Goal: Check status: Check status

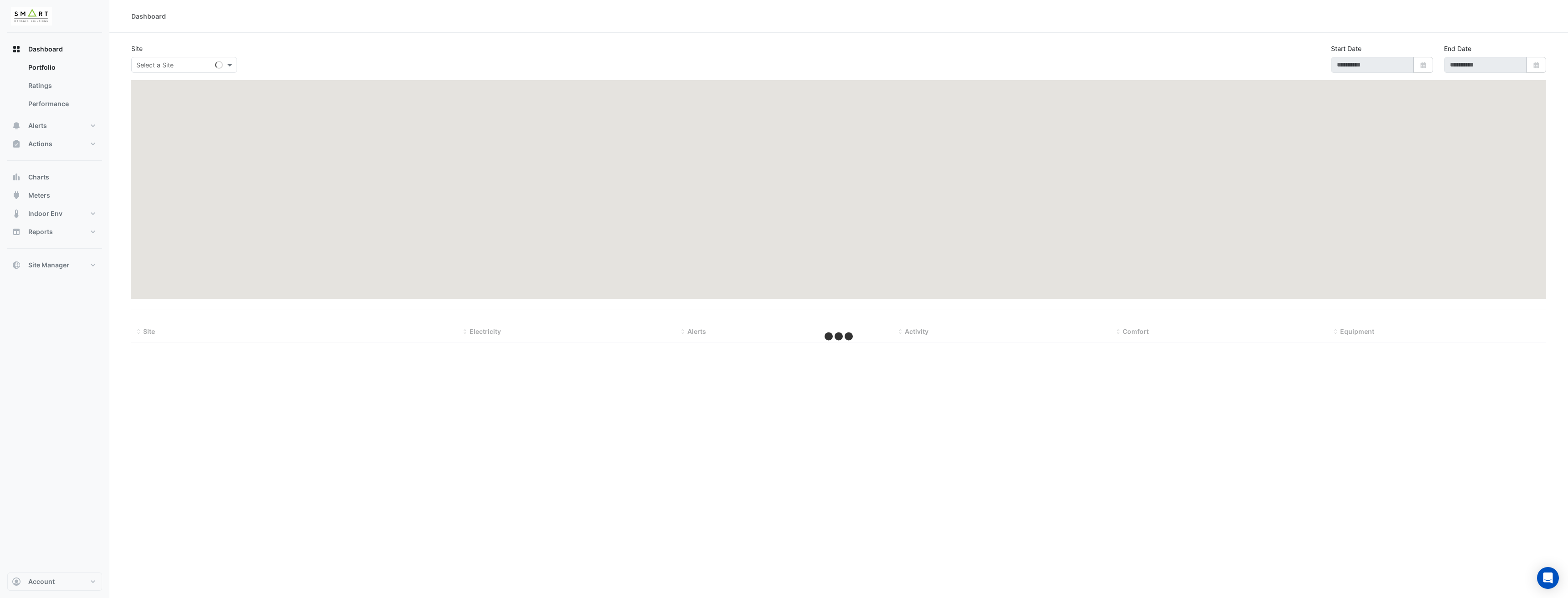
type input "**********"
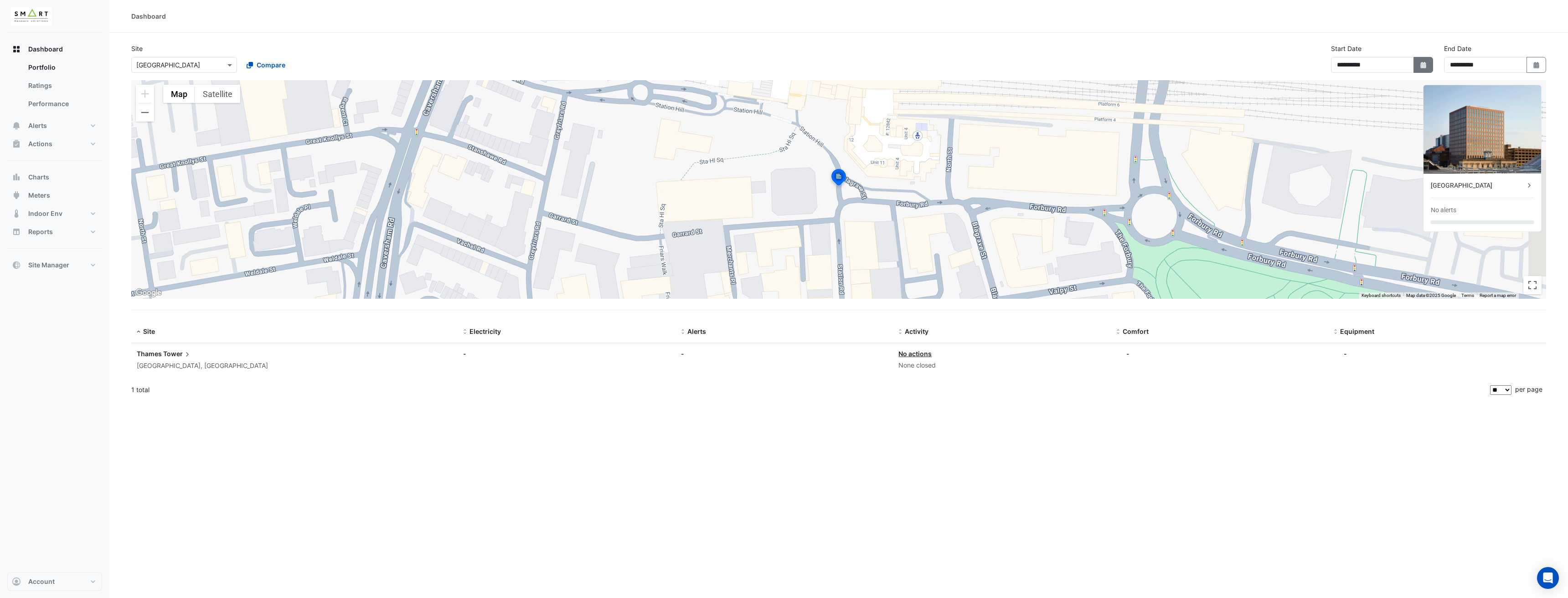
click at [1425, 71] on button "Select Date" at bounding box center [1423, 65] width 20 height 16
select select "*"
select select "****"
click at [1421, 85] on button "Next month" at bounding box center [1416, 84] width 11 height 15
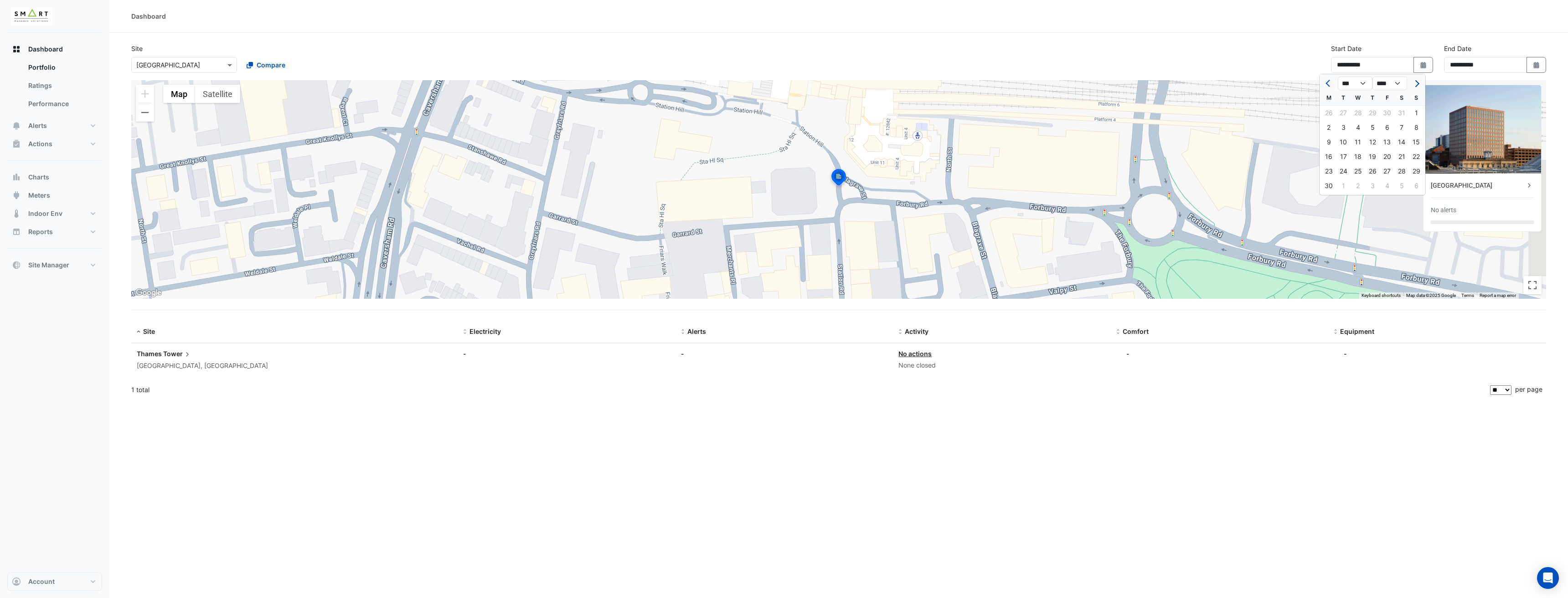
select select "*"
click at [1421, 85] on div at bounding box center [1416, 84] width 19 height 15
click at [1373, 169] on div "31" at bounding box center [1373, 171] width 15 height 15
type input "**********"
click at [1537, 62] on icon "Select Date" at bounding box center [1536, 65] width 8 height 7
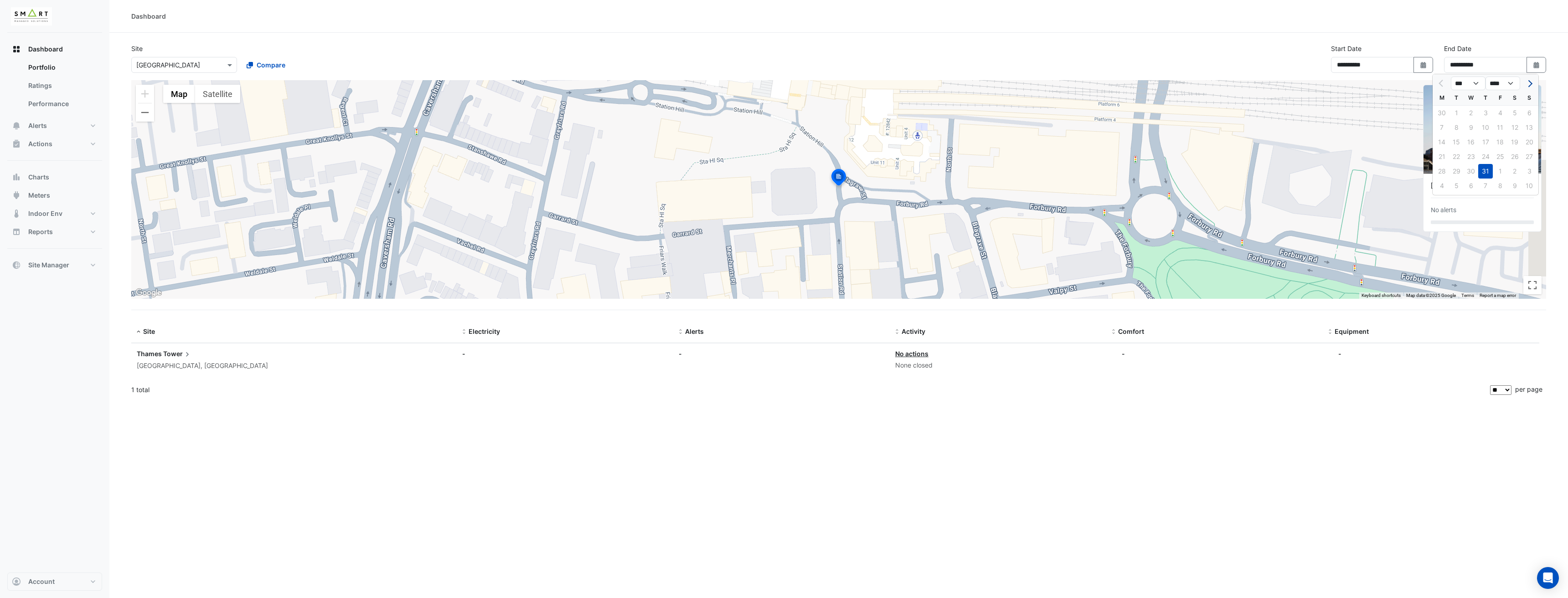
click at [1526, 86] on button "Next month" at bounding box center [1529, 84] width 11 height 15
select select "*"
click at [1483, 170] on div "28" at bounding box center [1486, 171] width 15 height 15
type input "**********"
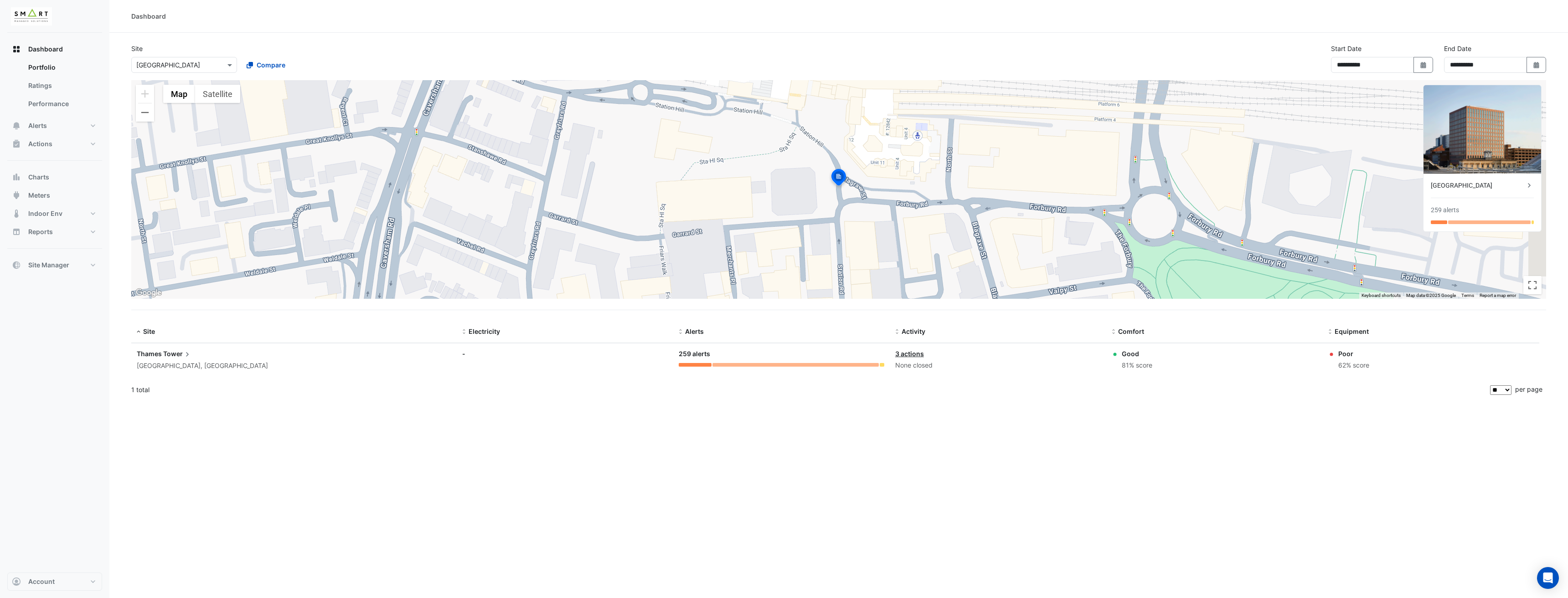
click at [187, 350] on icon at bounding box center [187, 354] width 9 height 9
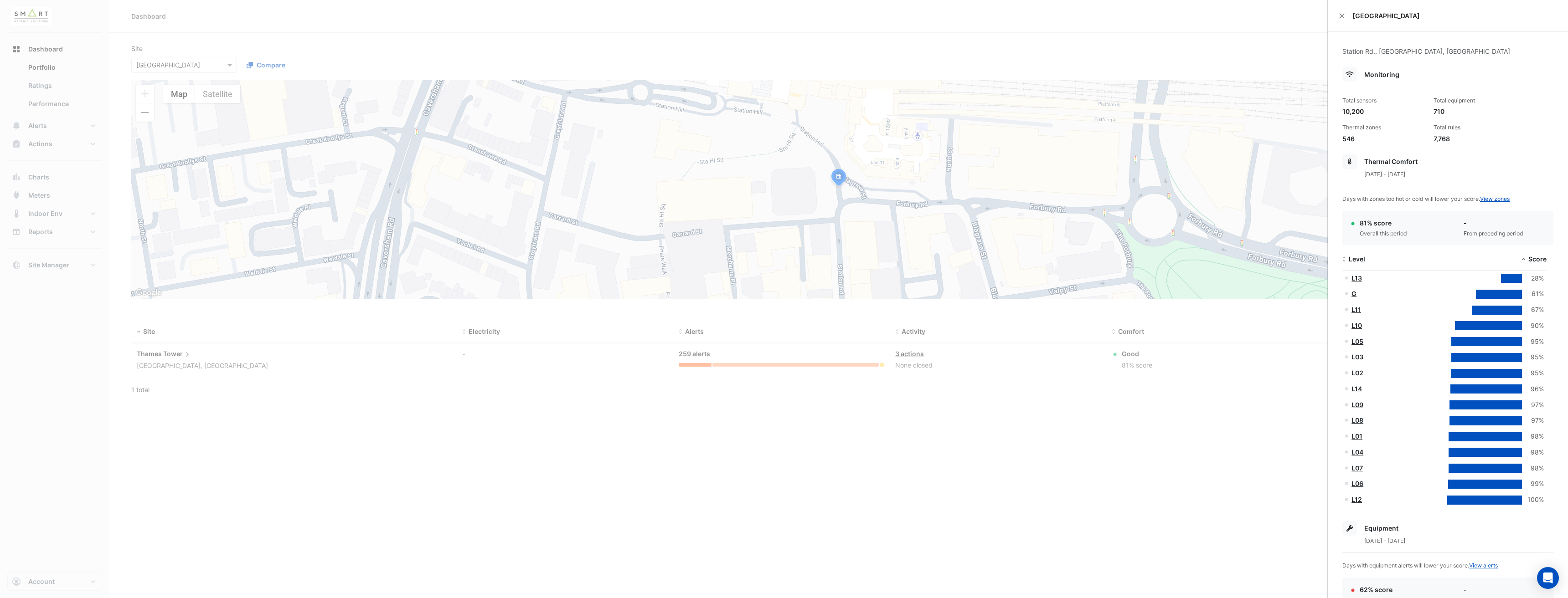
click at [1049, 155] on ngb-offcanvas-backdrop at bounding box center [784, 299] width 1568 height 598
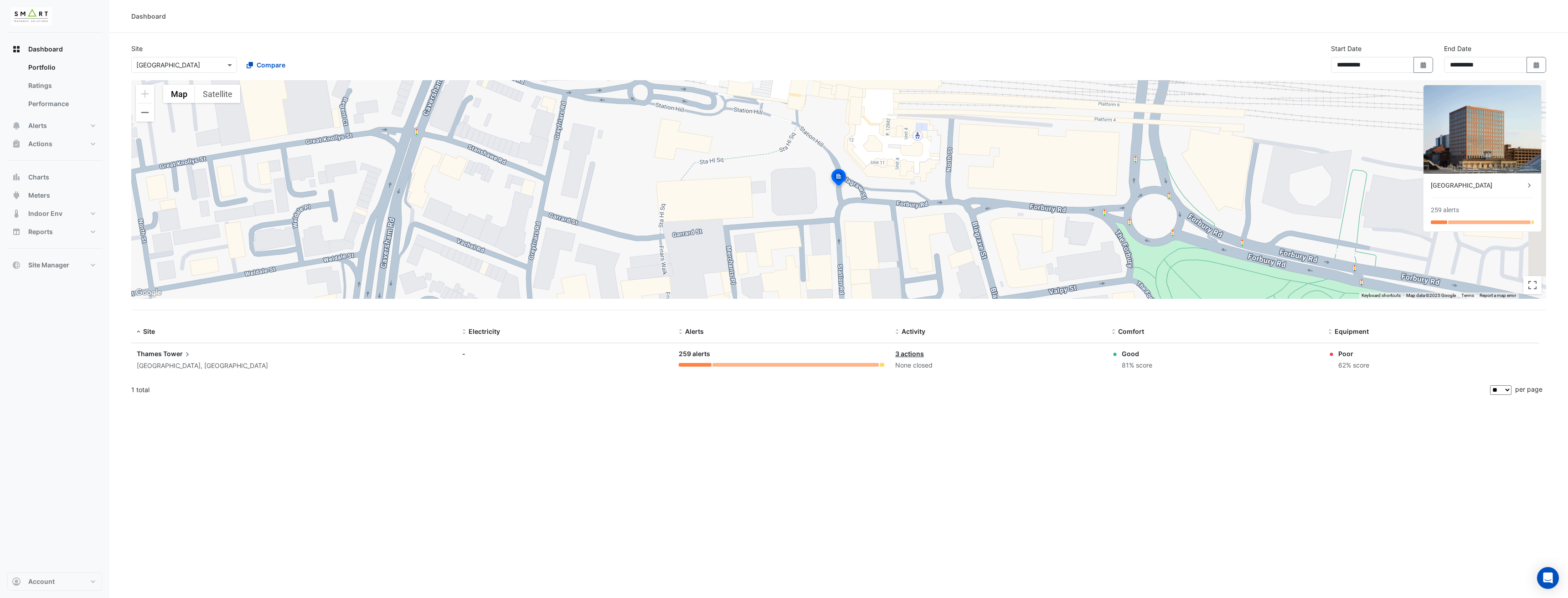
click at [146, 350] on span "Thames" at bounding box center [149, 353] width 25 height 7
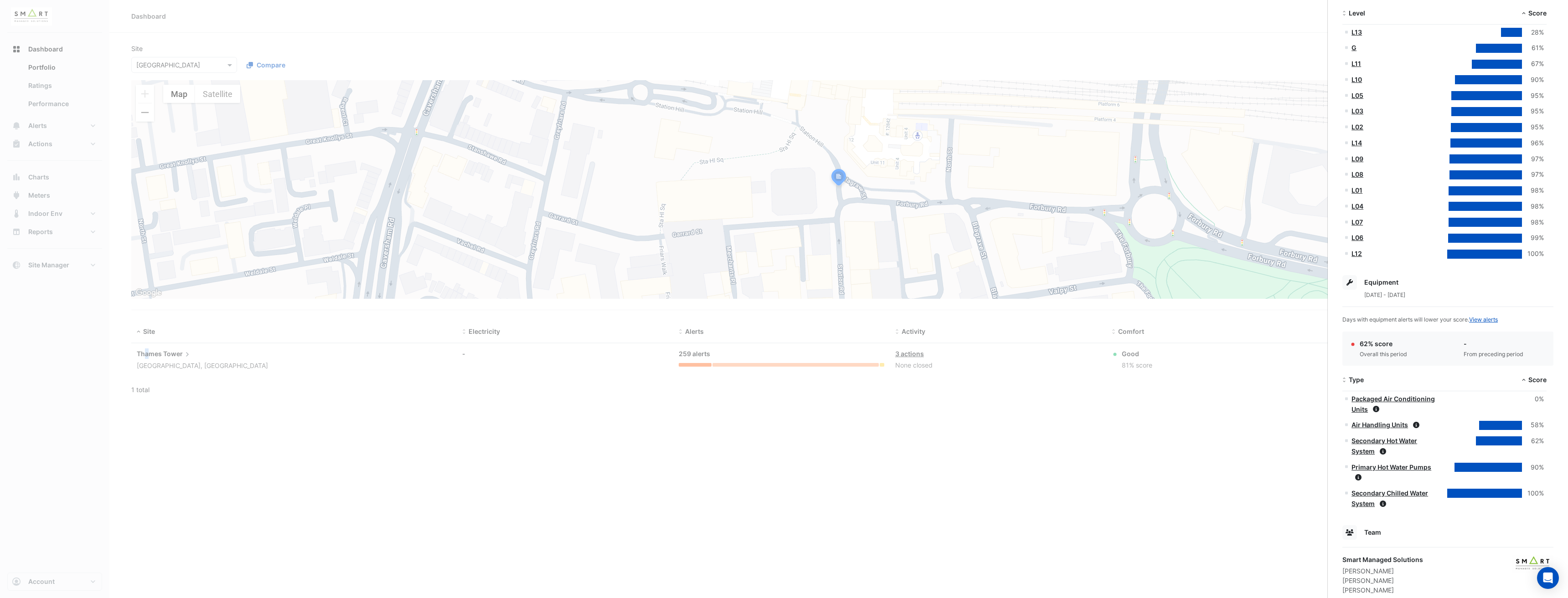
scroll to position [269, 0]
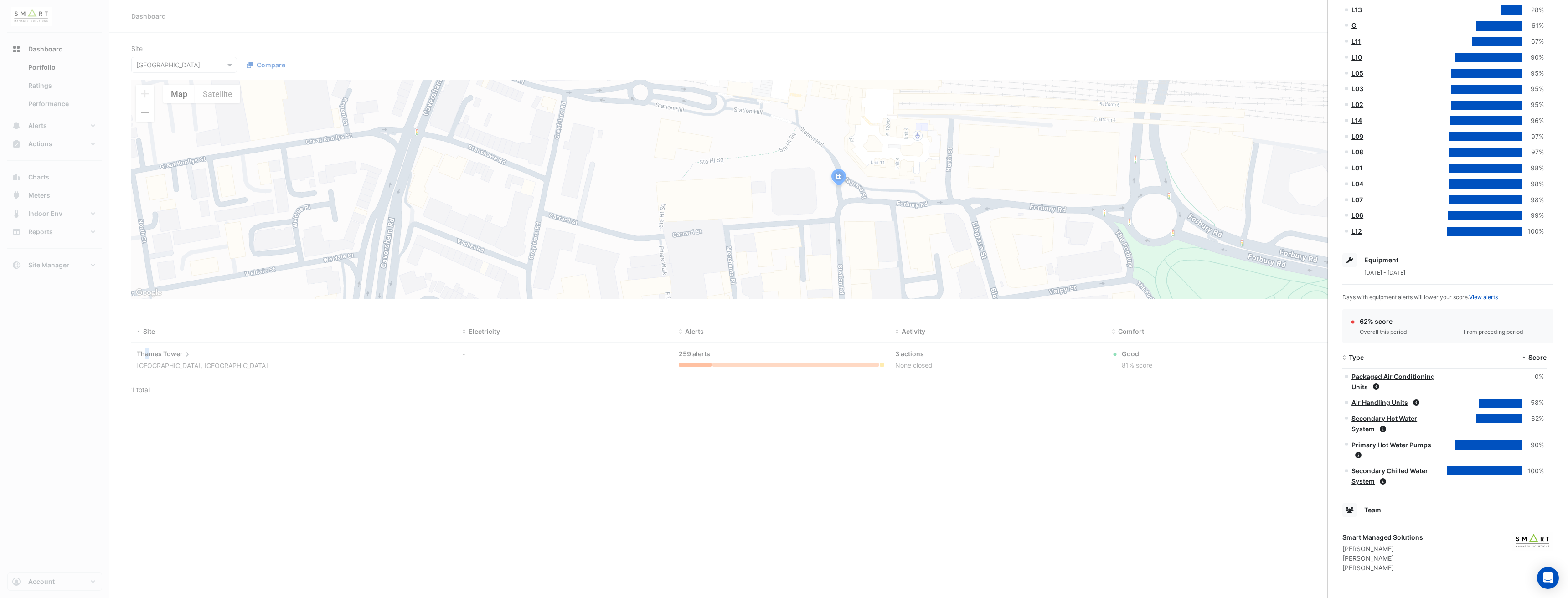
drag, startPoint x: 1340, startPoint y: 260, endPoint x: 1423, endPoint y: 273, distance: 84.0
click at [1422, 273] on div "Station Rd., [GEOGRAPHIC_DATA], [GEOGRAPHIC_DATA] Monitoring Total sensors 10,2…" at bounding box center [1448, 180] width 241 height 835
click at [1405, 273] on span "[DATE] - [DATE]" at bounding box center [1384, 272] width 41 height 7
drag, startPoint x: 1447, startPoint y: 271, endPoint x: 1340, endPoint y: 252, distance: 108.7
click at [1340, 252] on div "Station Rd., [GEOGRAPHIC_DATA], [GEOGRAPHIC_DATA] Monitoring Total sensors 10,2…" at bounding box center [1448, 180] width 241 height 835
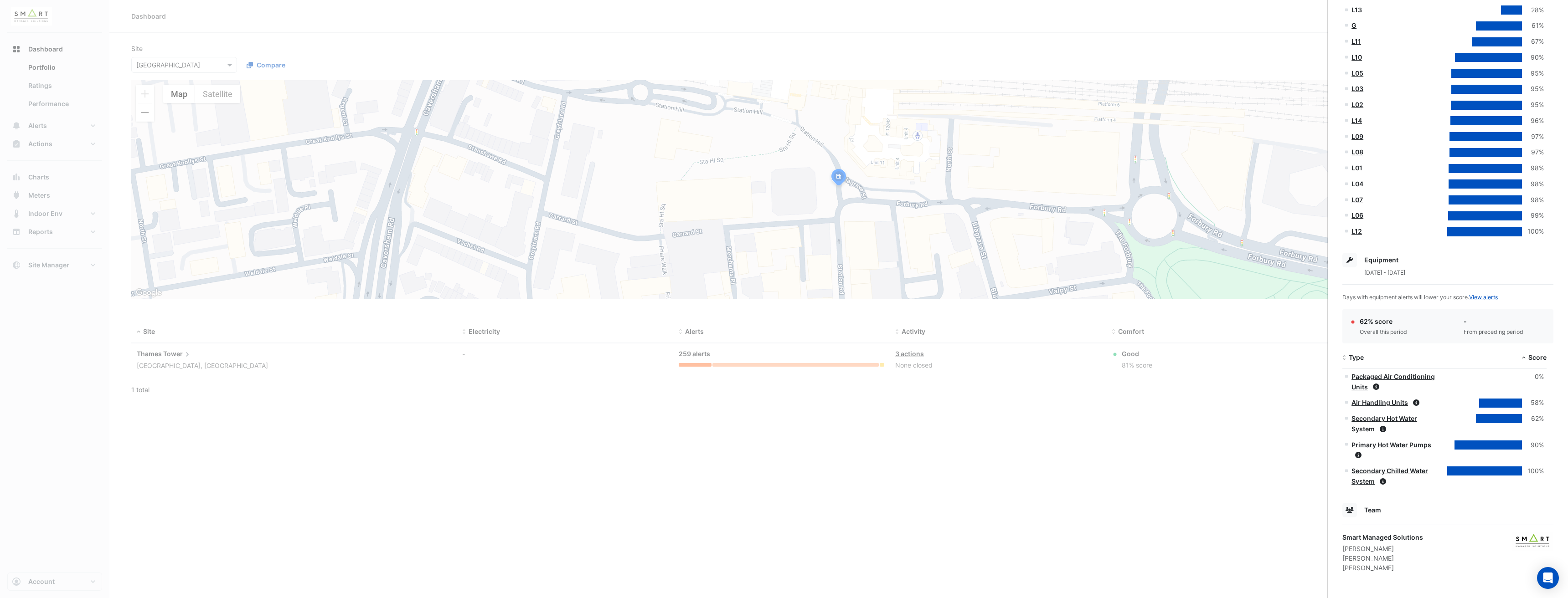
click at [1340, 252] on div "Station Rd., [GEOGRAPHIC_DATA], [GEOGRAPHIC_DATA] Monitoring Total sensors 10,2…" at bounding box center [1448, 180] width 241 height 835
drag, startPoint x: 1361, startPoint y: 263, endPoint x: 1451, endPoint y: 277, distance: 91.1
click at [1451, 277] on app-site-details "Station Rd., [GEOGRAPHIC_DATA], [GEOGRAPHIC_DATA] Monitoring Total sensors 10,2…" at bounding box center [1448, 175] width 211 height 795
drag, startPoint x: 1441, startPoint y: 277, endPoint x: 1359, endPoint y: 260, distance: 83.7
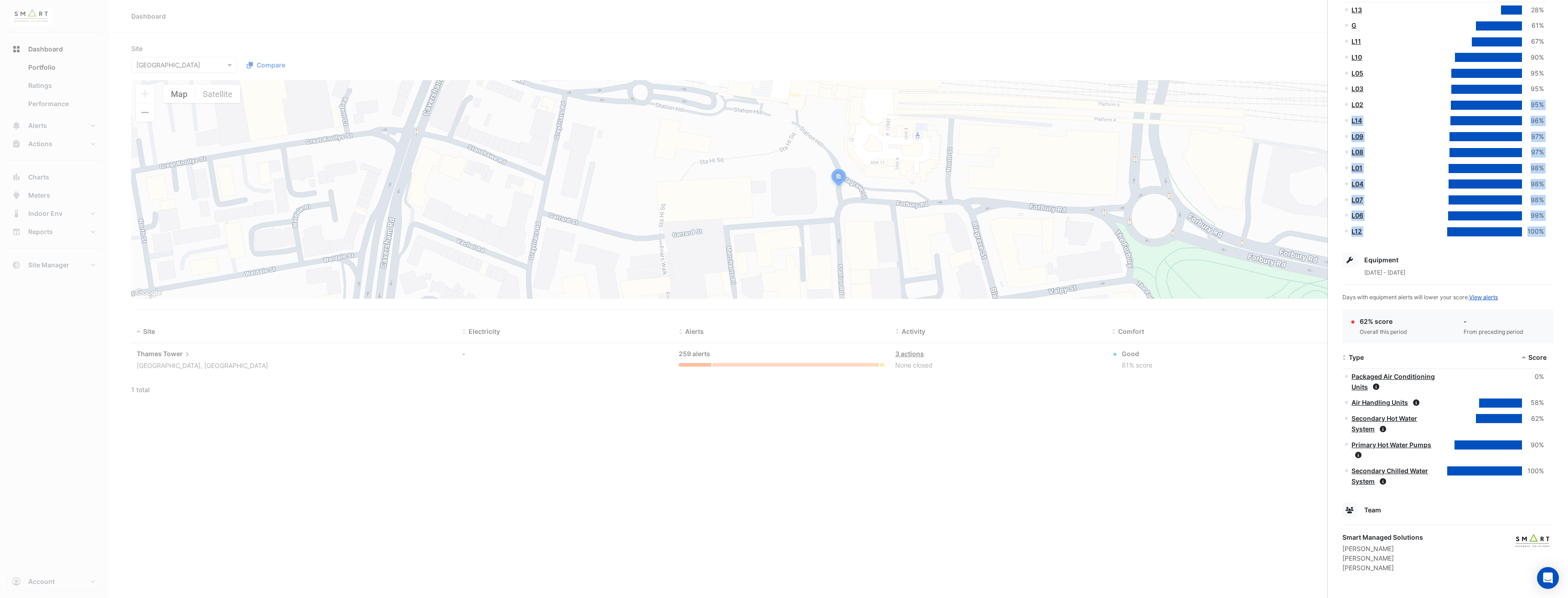
click at [1359, 260] on app-site-details "Station Rd., [GEOGRAPHIC_DATA], [GEOGRAPHIC_DATA] Monitoring Total sensors 10,2…" at bounding box center [1448, 175] width 211 height 795
click at [1359, 260] on div "Equipment" at bounding box center [1448, 260] width 211 height 15
